Goal: Register for event/course

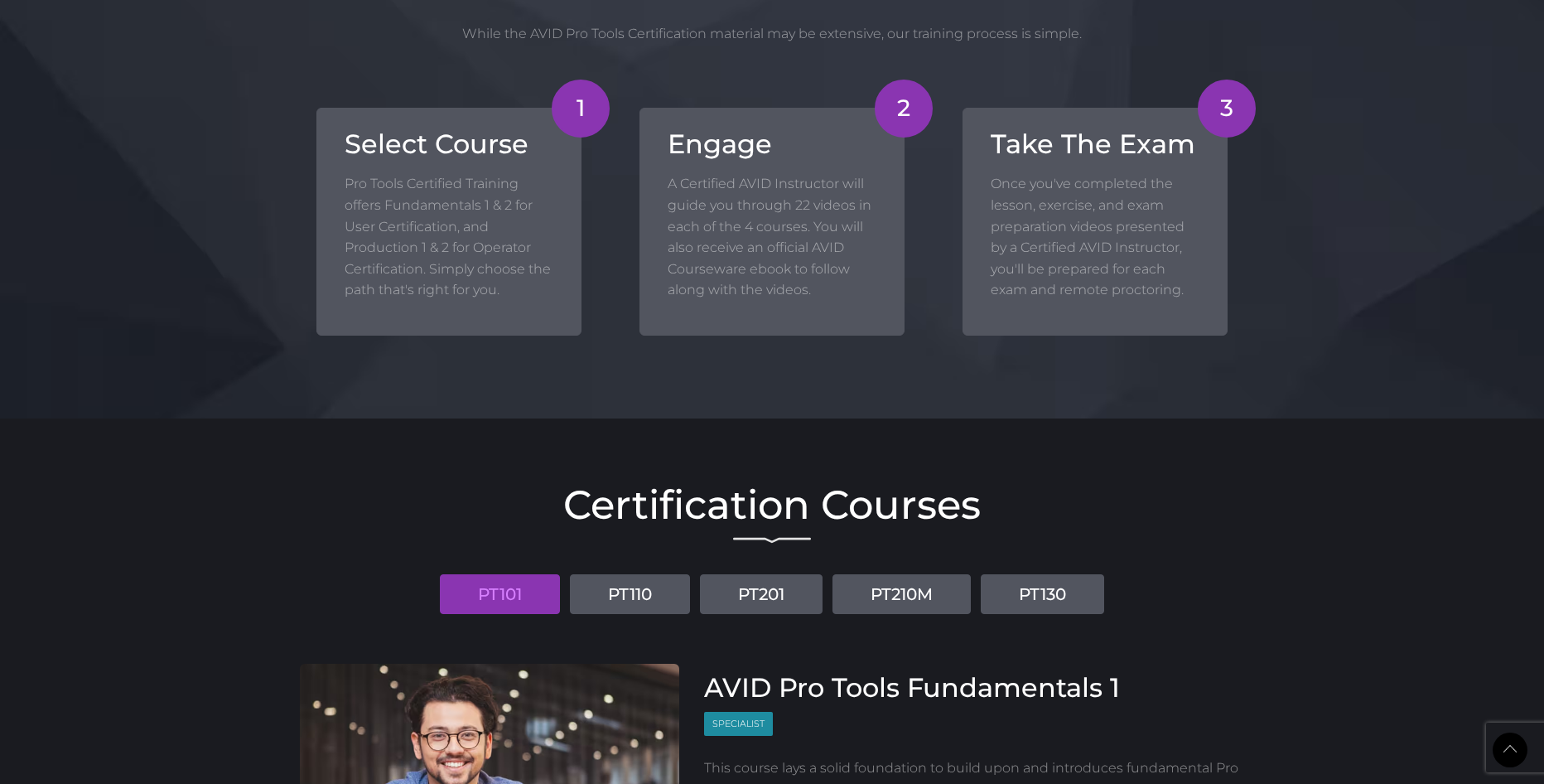
scroll to position [1713, 0]
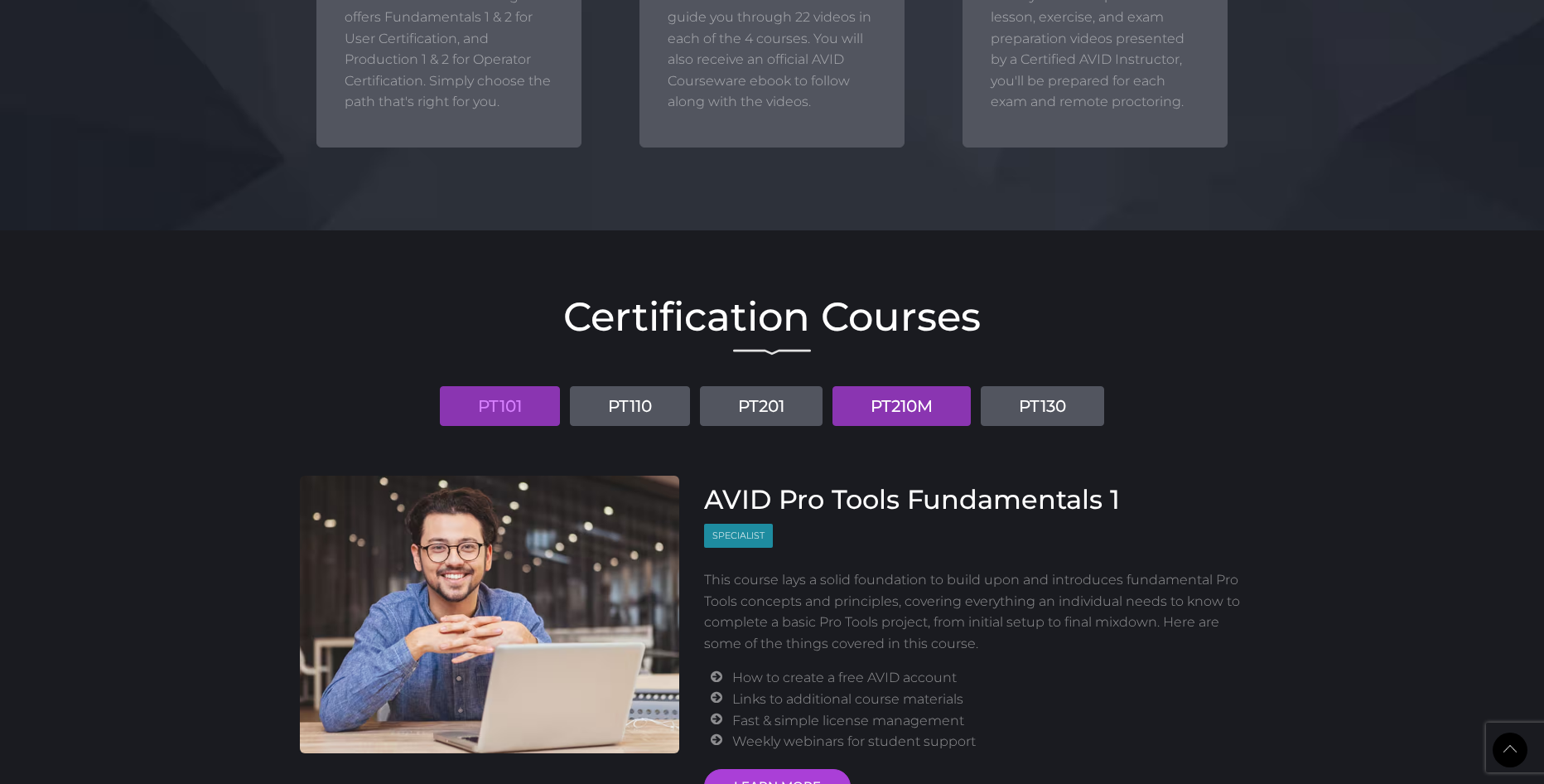
click at [937, 415] on link "PT210M" at bounding box center [902, 406] width 138 height 40
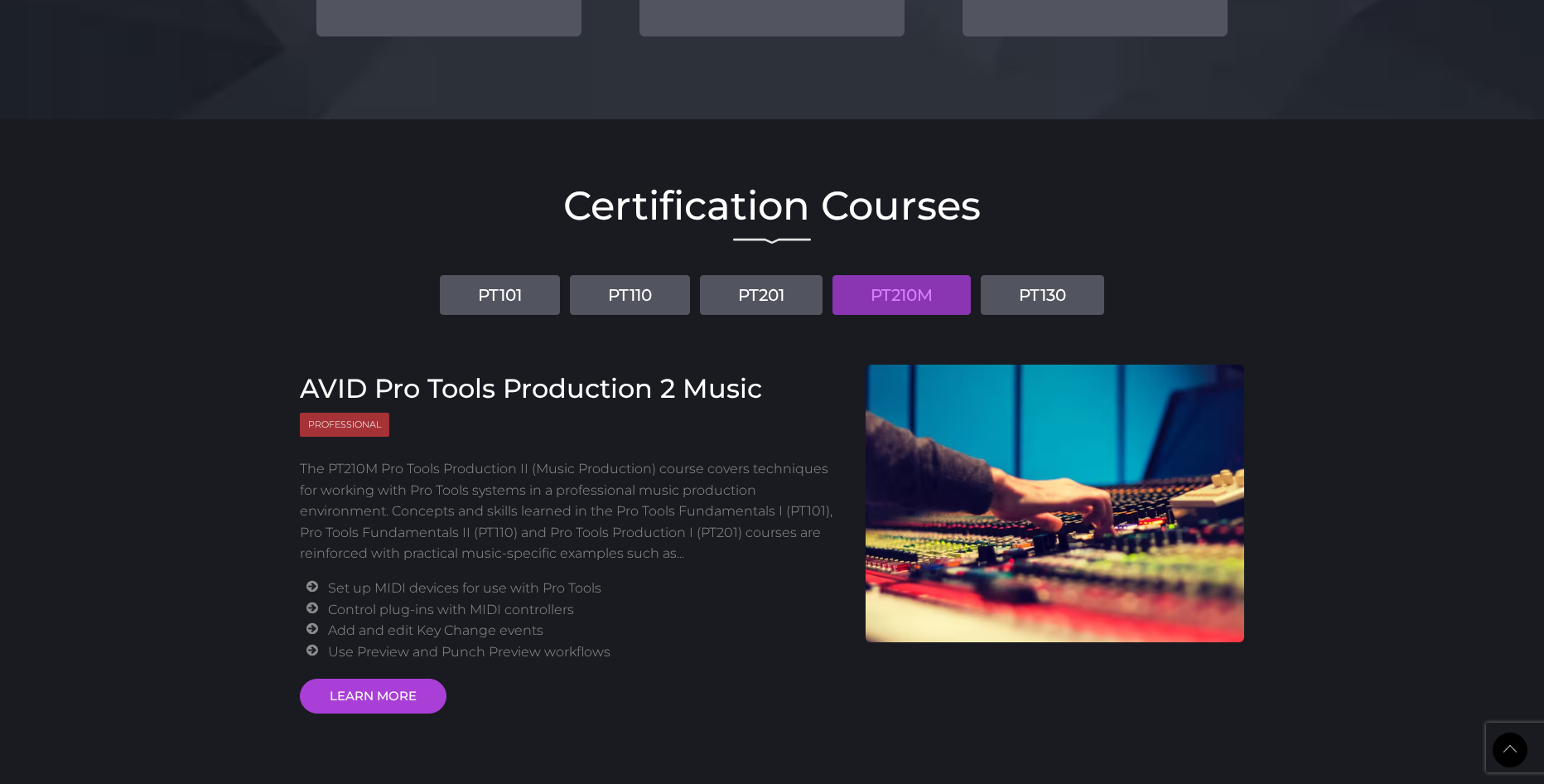
scroll to position [1845, 0]
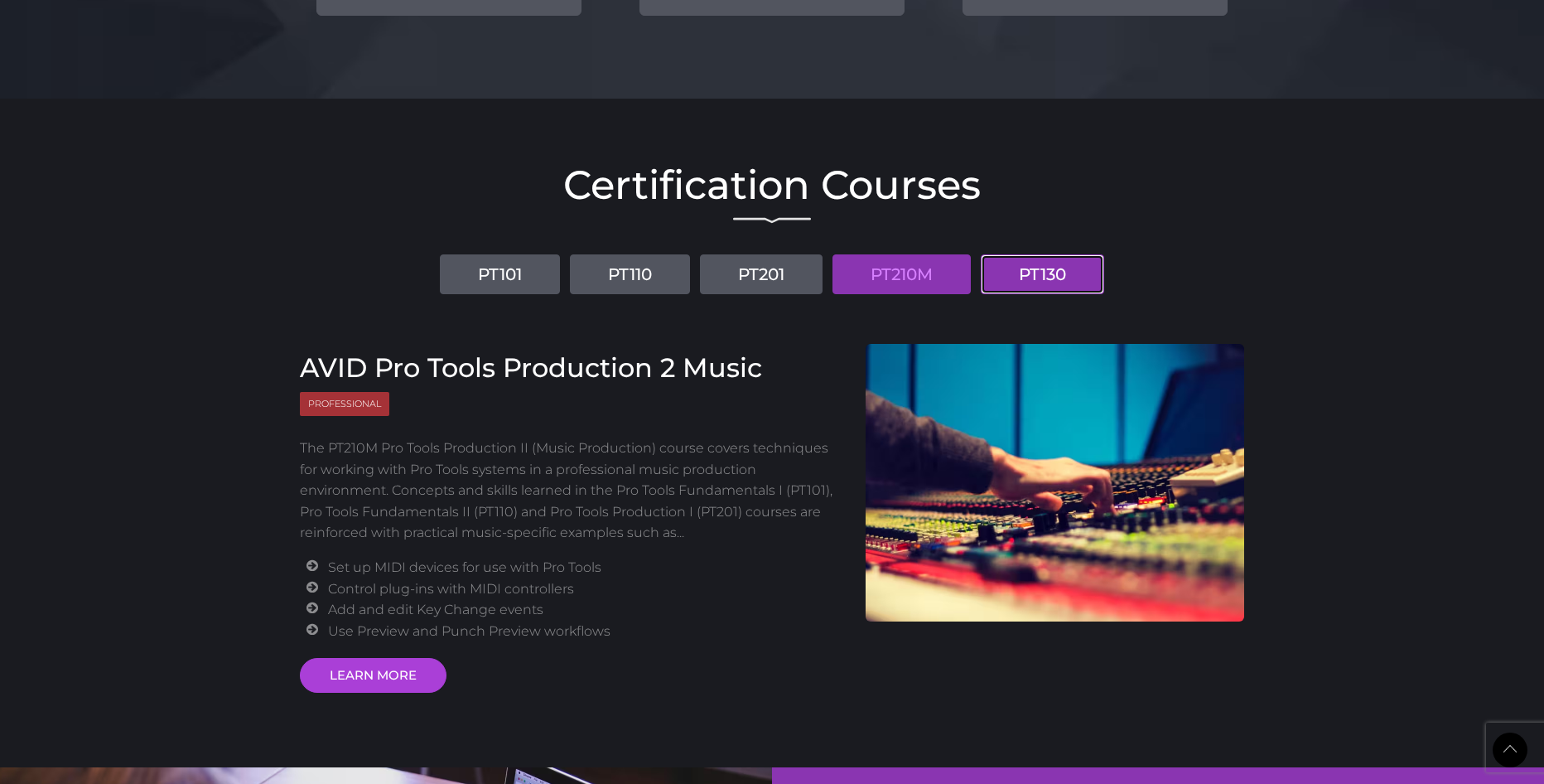
click at [1035, 273] on link "PT130" at bounding box center [1043, 274] width 123 height 40
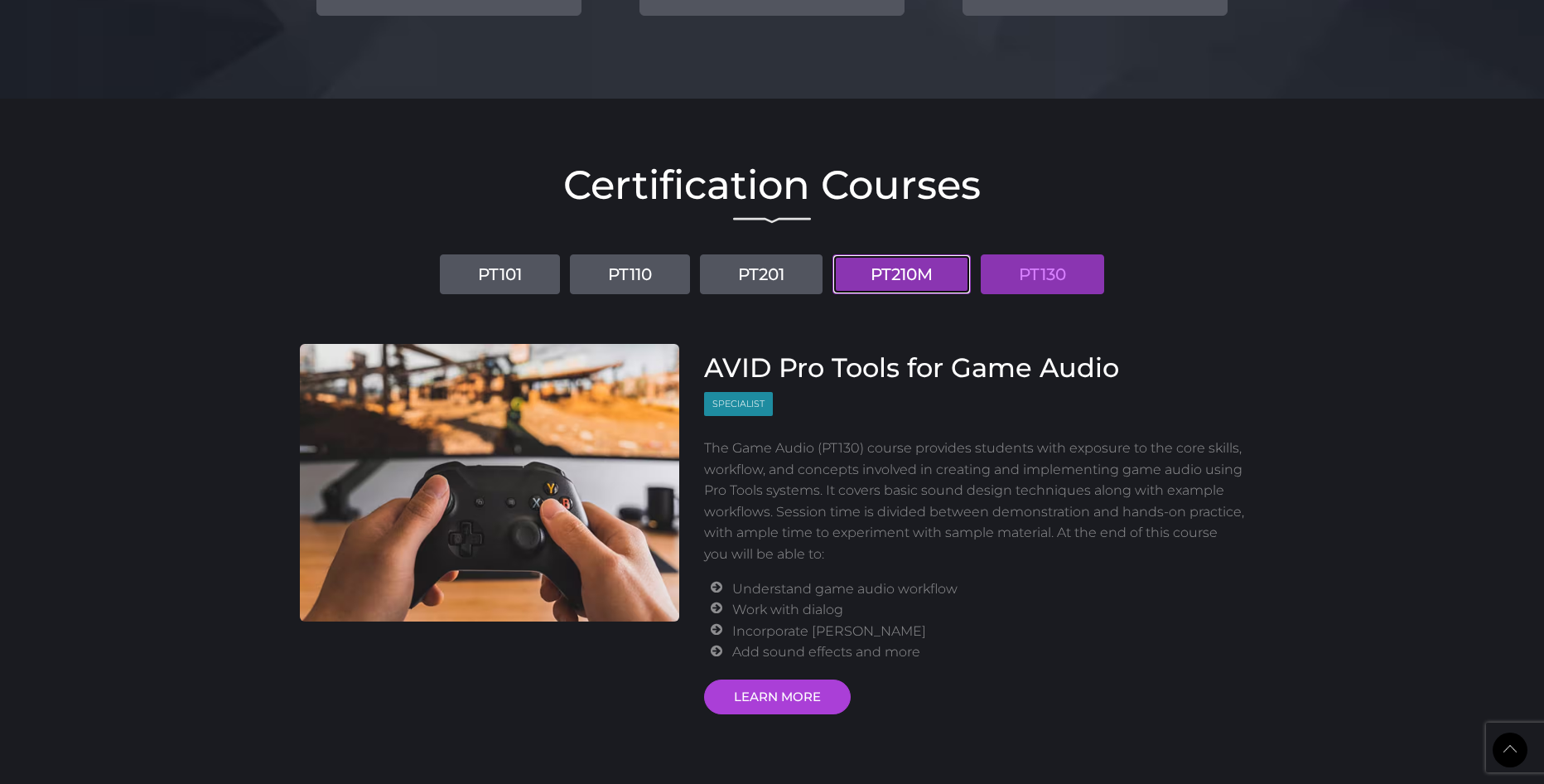
click at [933, 271] on link "PT210M" at bounding box center [902, 274] width 138 height 40
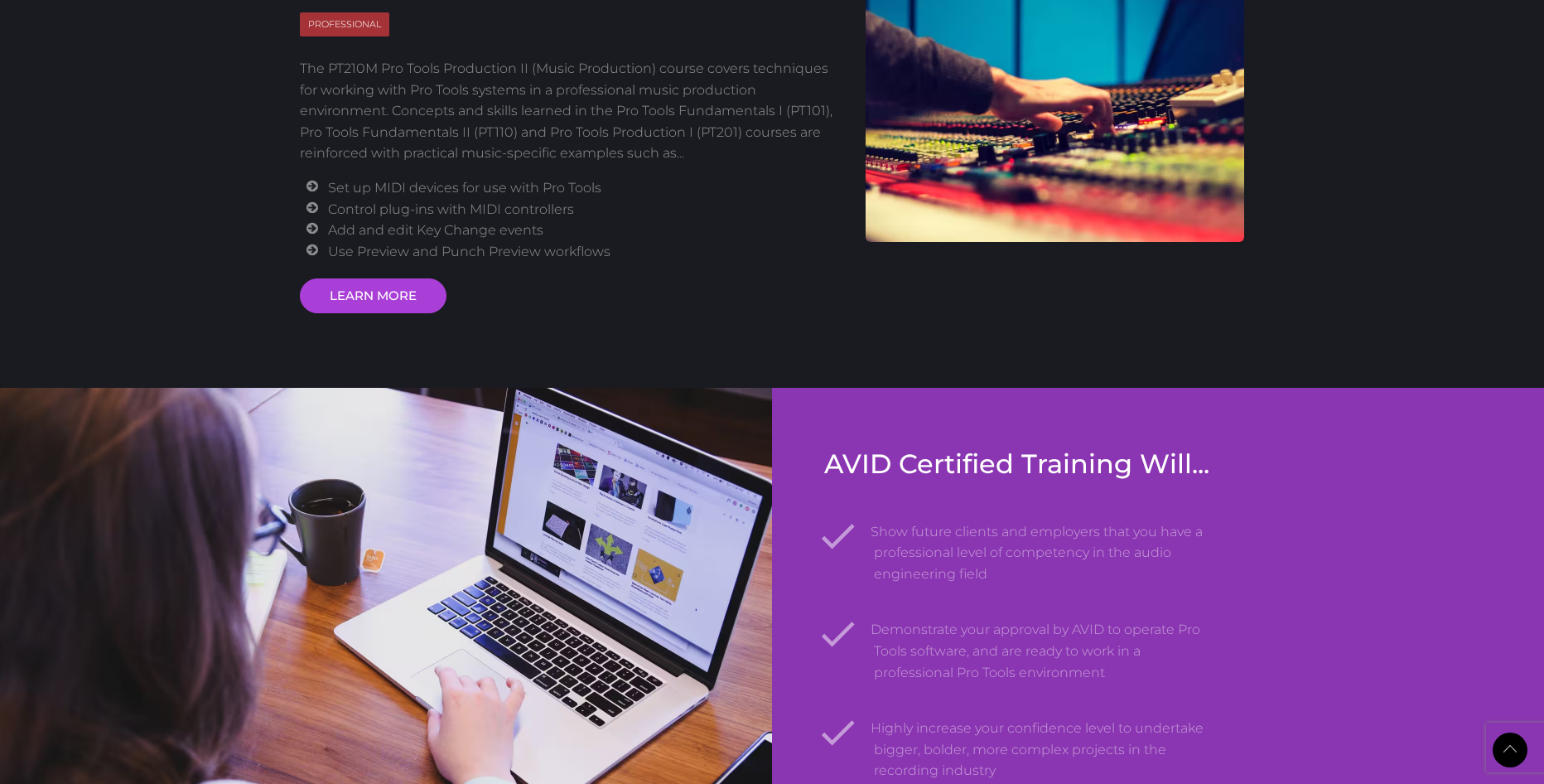
scroll to position [0, 0]
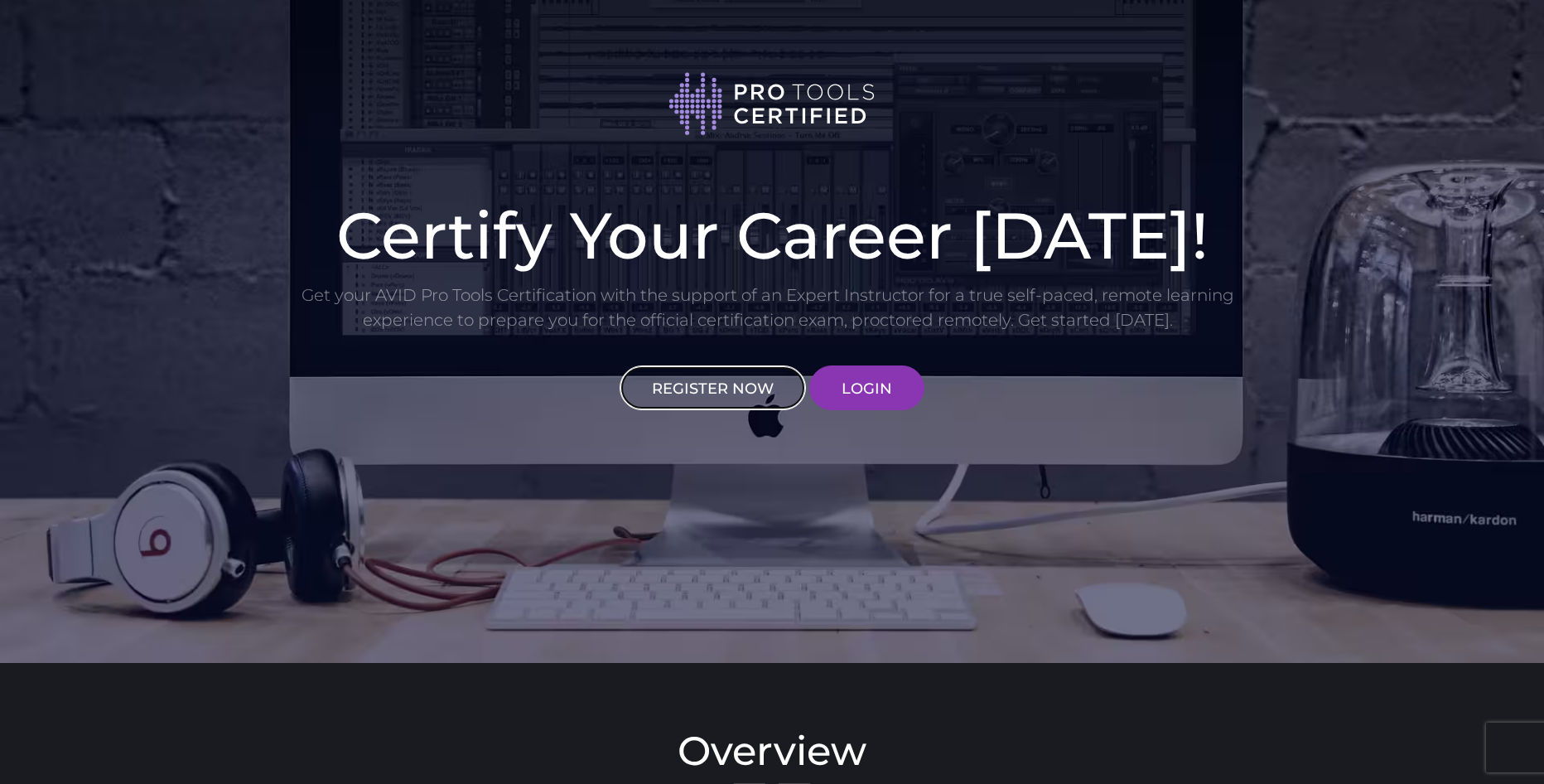
click at [708, 370] on link "REGISTER NOW" at bounding box center [712, 388] width 186 height 45
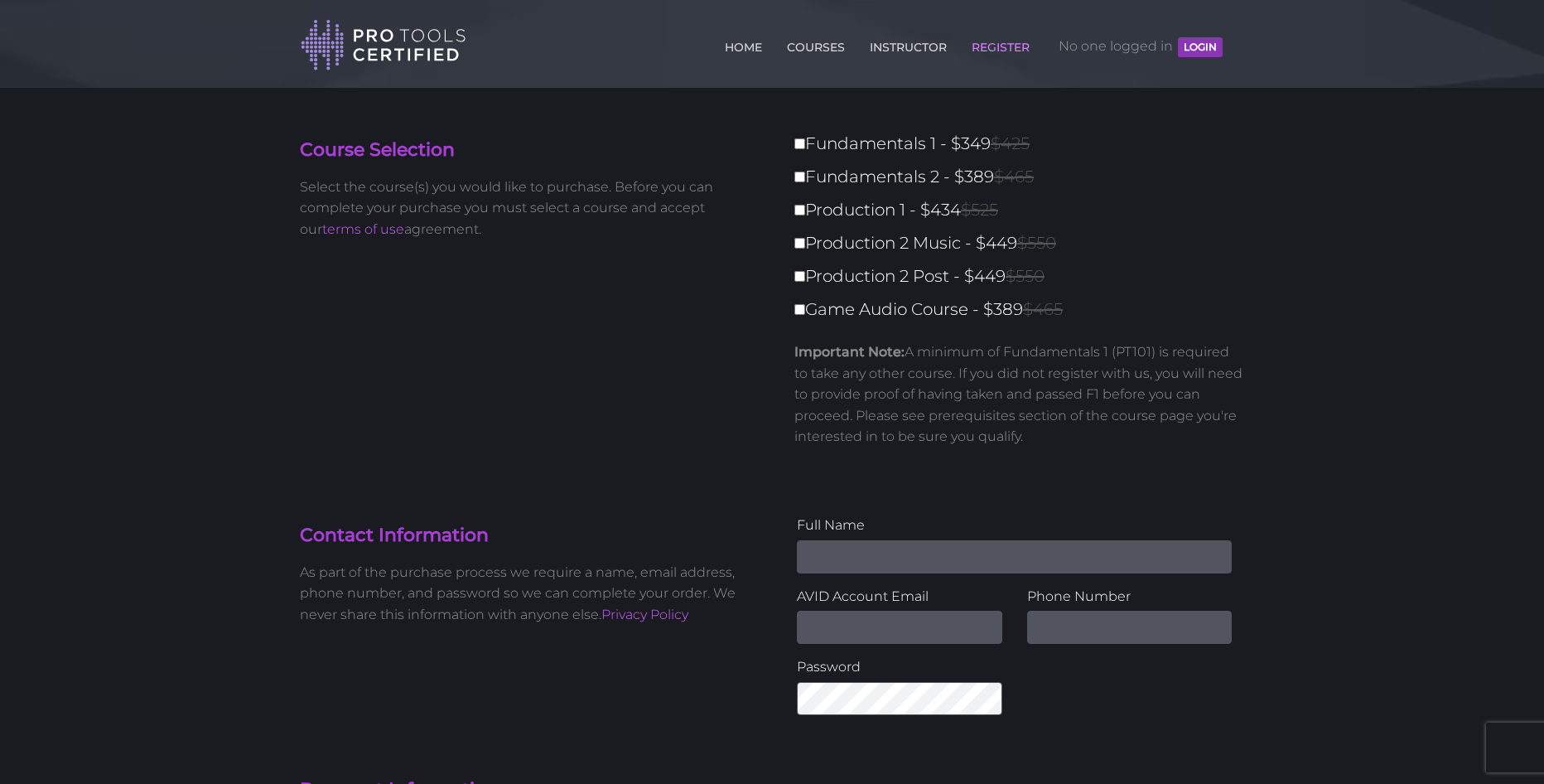
click at [808, 170] on label "Fundamentals 2 - $389 $465" at bounding box center [1024, 177] width 460 height 29
click at [806, 171] on input "Fundamentals 2 - $389 $465" at bounding box center [800, 177] width 11 height 11
checkbox input "true"
type input "389"
drag, startPoint x: 799, startPoint y: 207, endPoint x: 799, endPoint y: 219, distance: 12.0
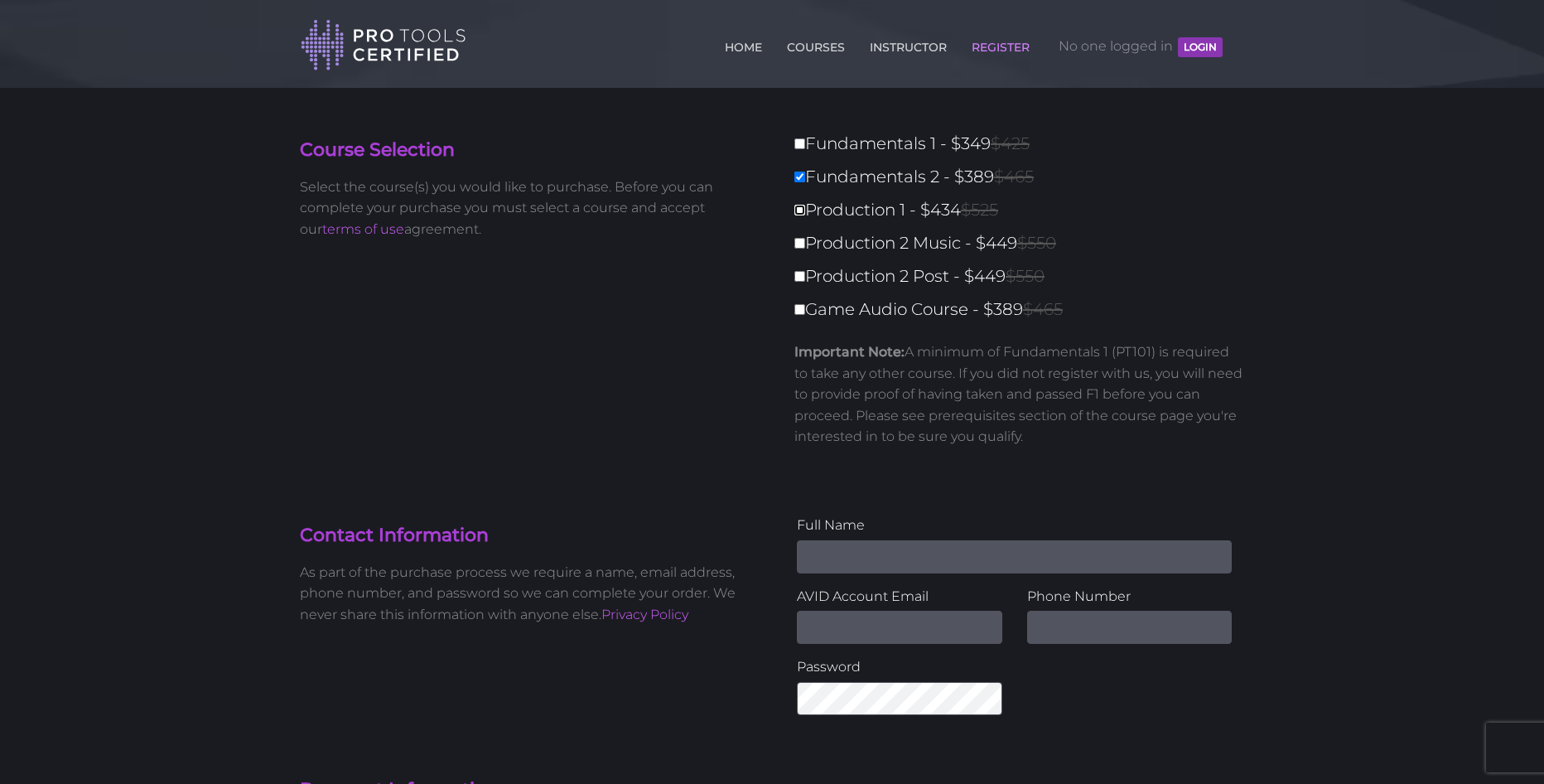
click at [799, 210] on input "Production 1 - $434 $525" at bounding box center [800, 210] width 11 height 11
checkbox input "true"
type input "823"
click at [800, 241] on input "Production 2 Music - $449 $550" at bounding box center [800, 243] width 11 height 11
checkbox input "true"
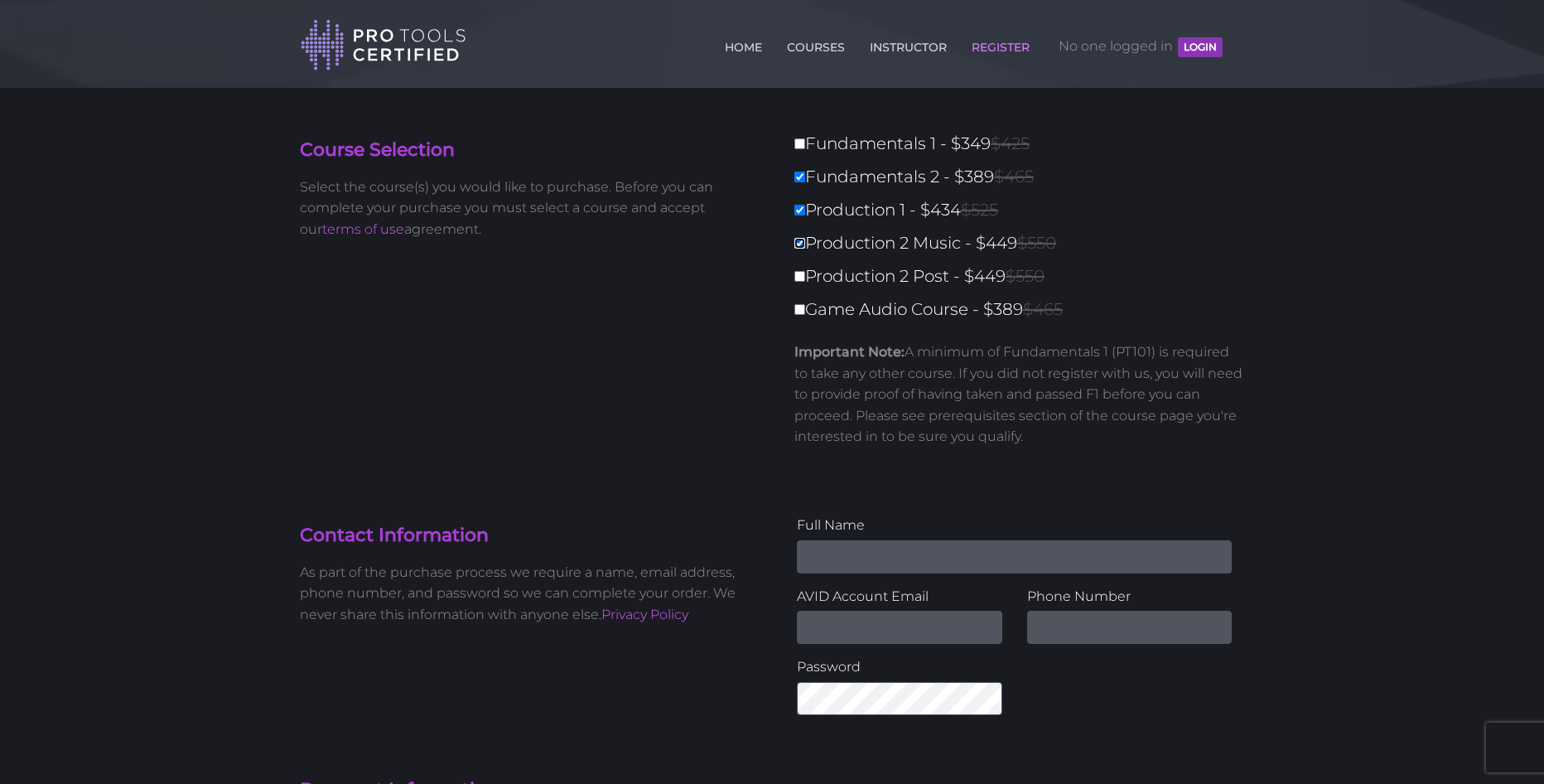
type input "1272"
